Goal: Information Seeking & Learning: Learn about a topic

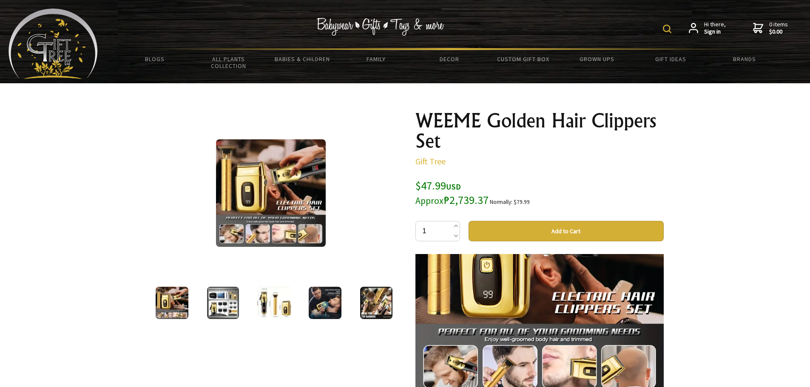
click at [219, 299] on img at bounding box center [223, 303] width 32 height 32
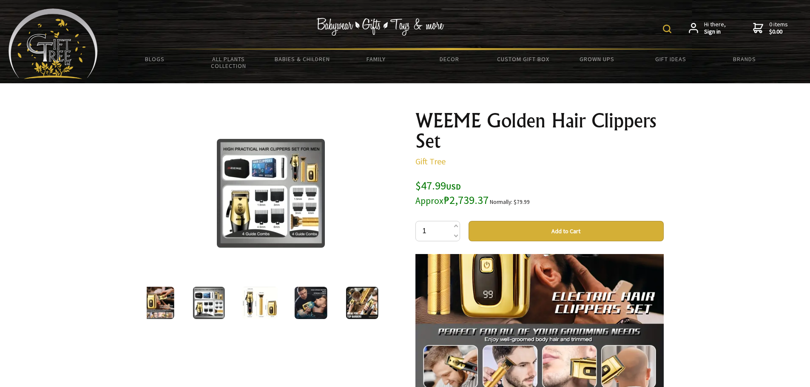
click at [175, 304] on div at bounding box center [157, 303] width 51 height 36
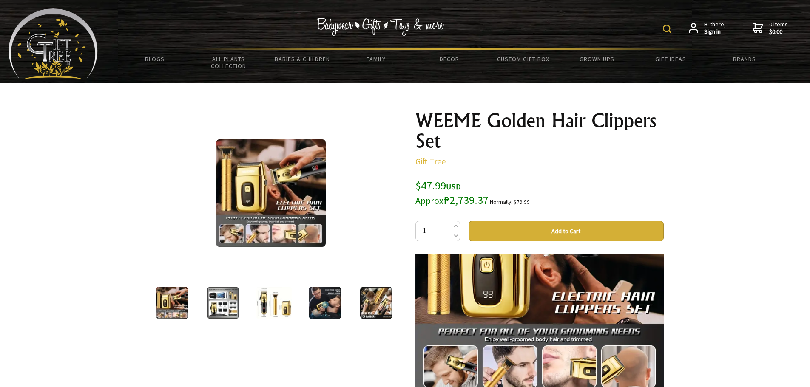
click at [224, 310] on img at bounding box center [223, 303] width 32 height 32
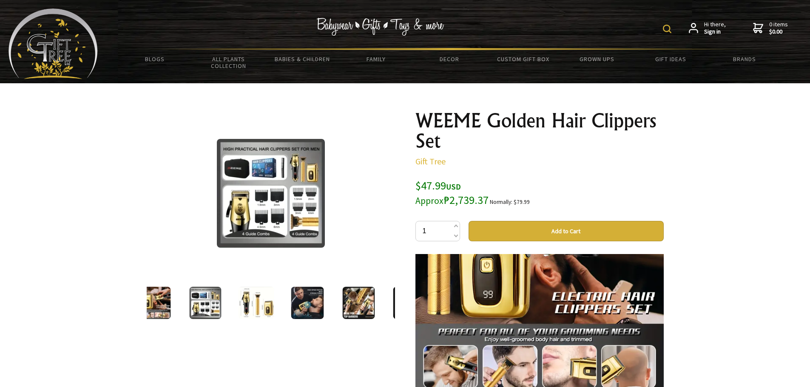
click at [255, 309] on img at bounding box center [257, 303] width 36 height 32
